Goal: Use online tool/utility: Use online tool/utility

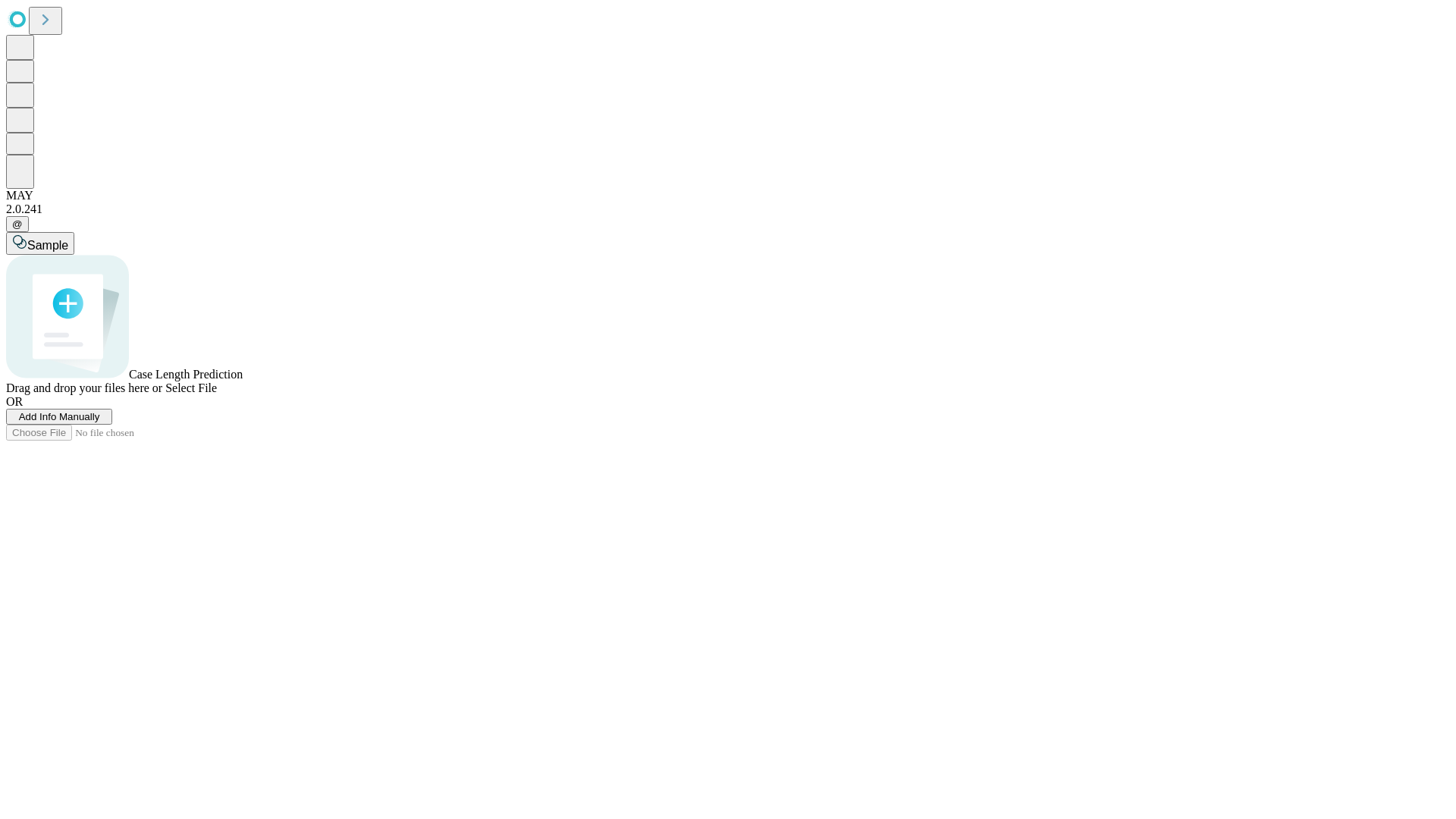
click at [217, 394] on span "Select File" at bounding box center [191, 387] width 51 height 13
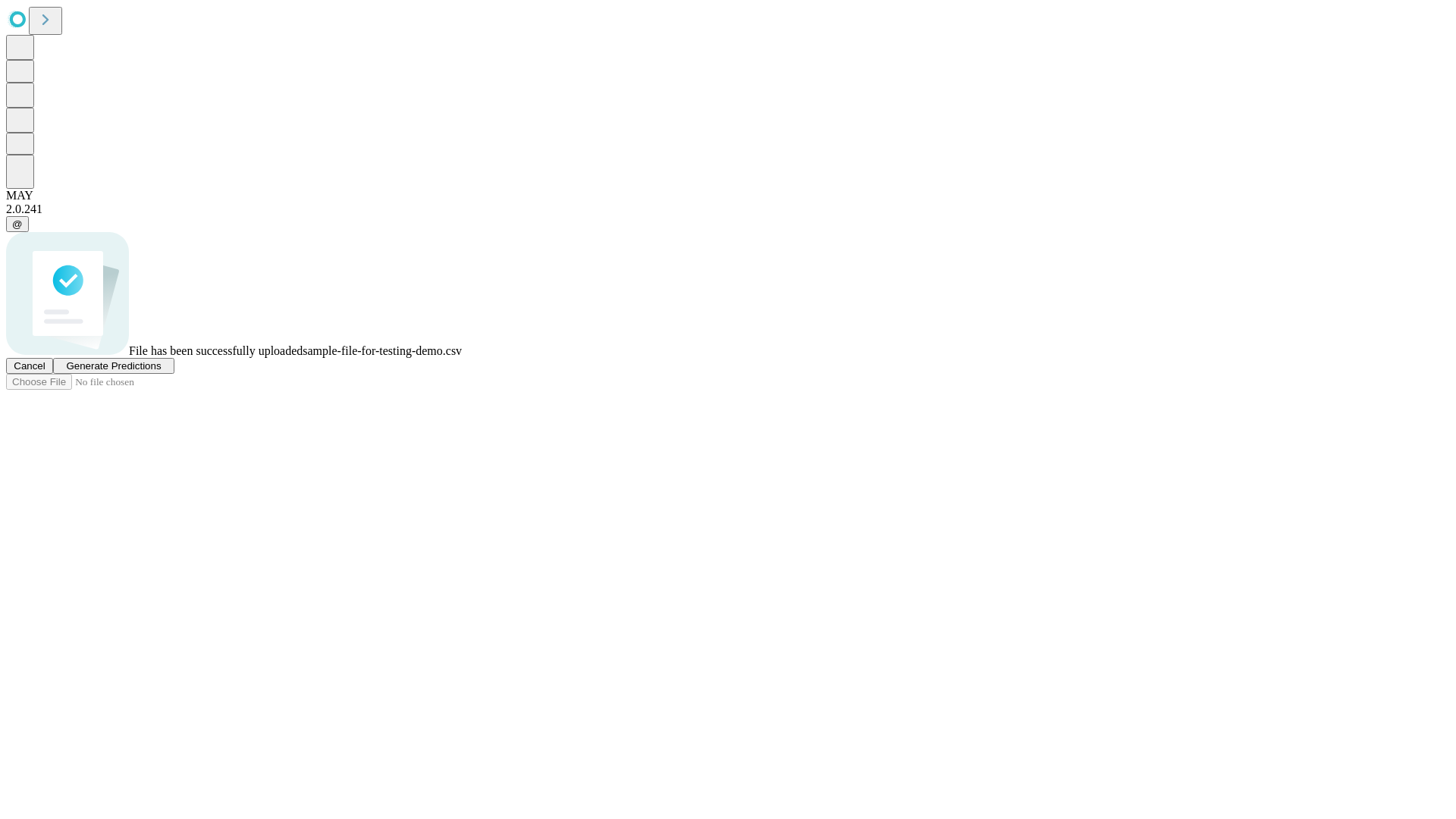
click at [161, 372] on span "Generate Predictions" at bounding box center [113, 366] width 95 height 12
